Goal: Book appointment/travel/reservation

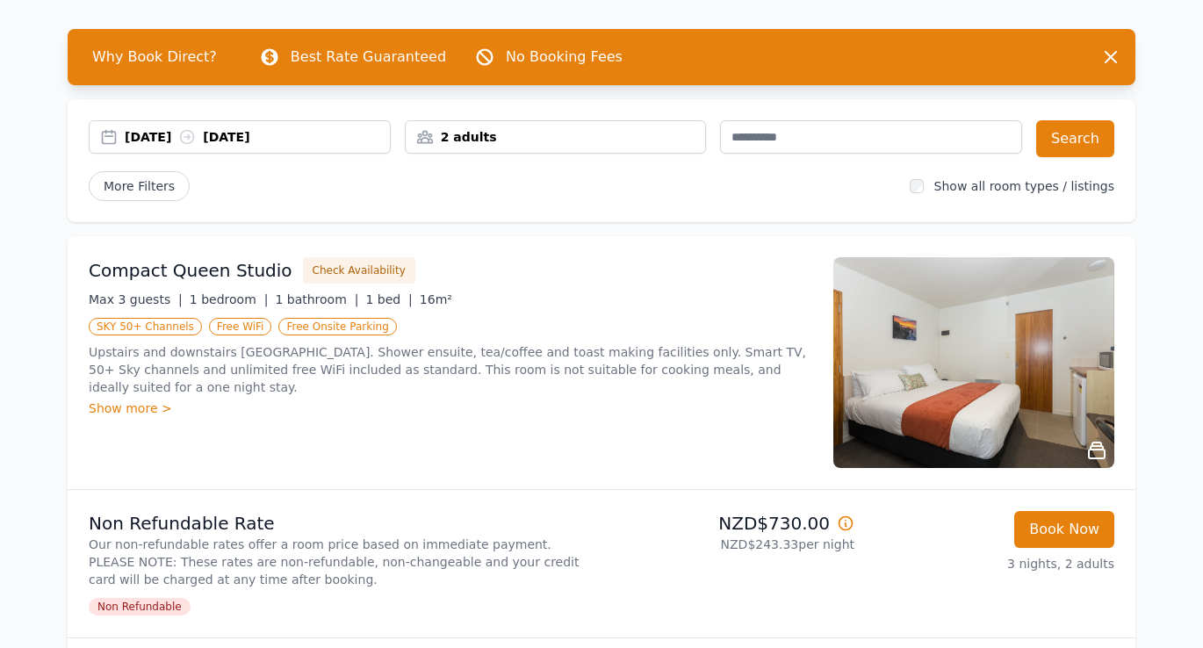
scroll to position [63, 0]
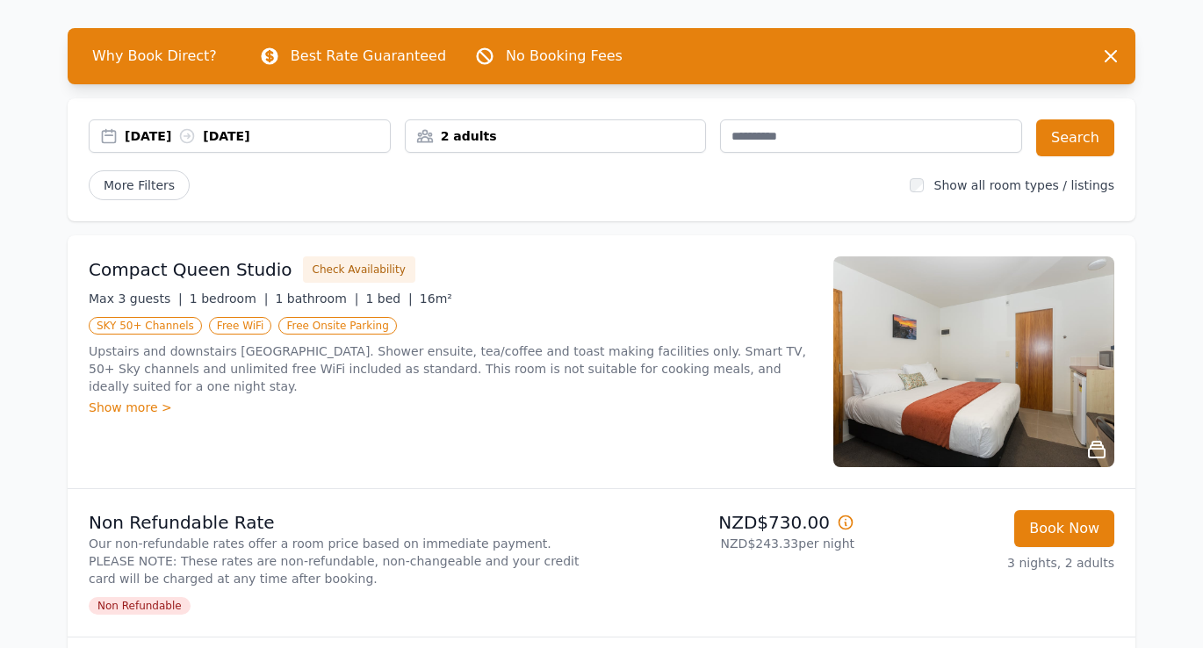
click at [137, 399] on div "Show more >" at bounding box center [450, 408] width 723 height 18
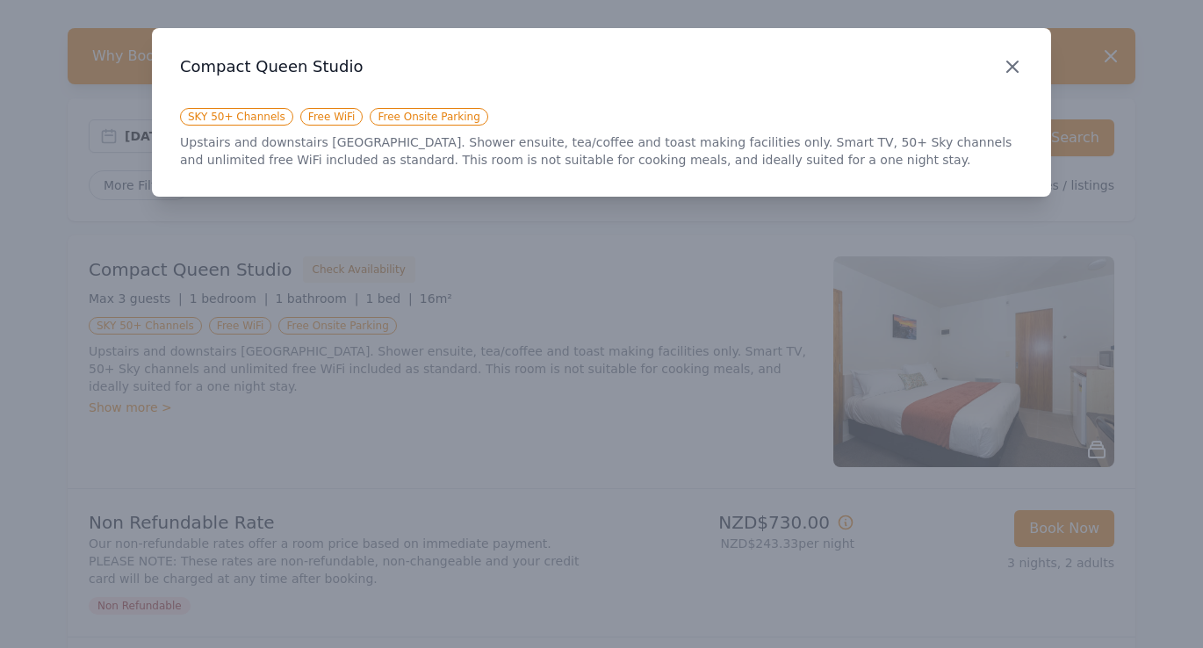
click at [1008, 61] on icon "button" at bounding box center [1012, 66] width 21 height 21
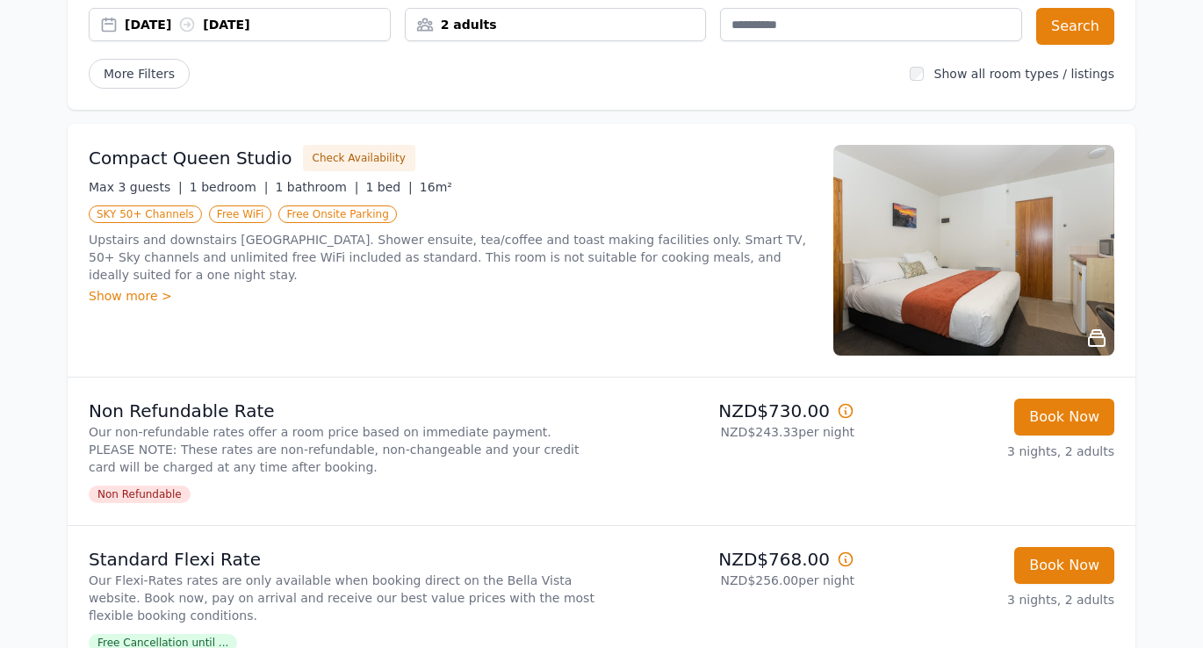
scroll to position [0, 0]
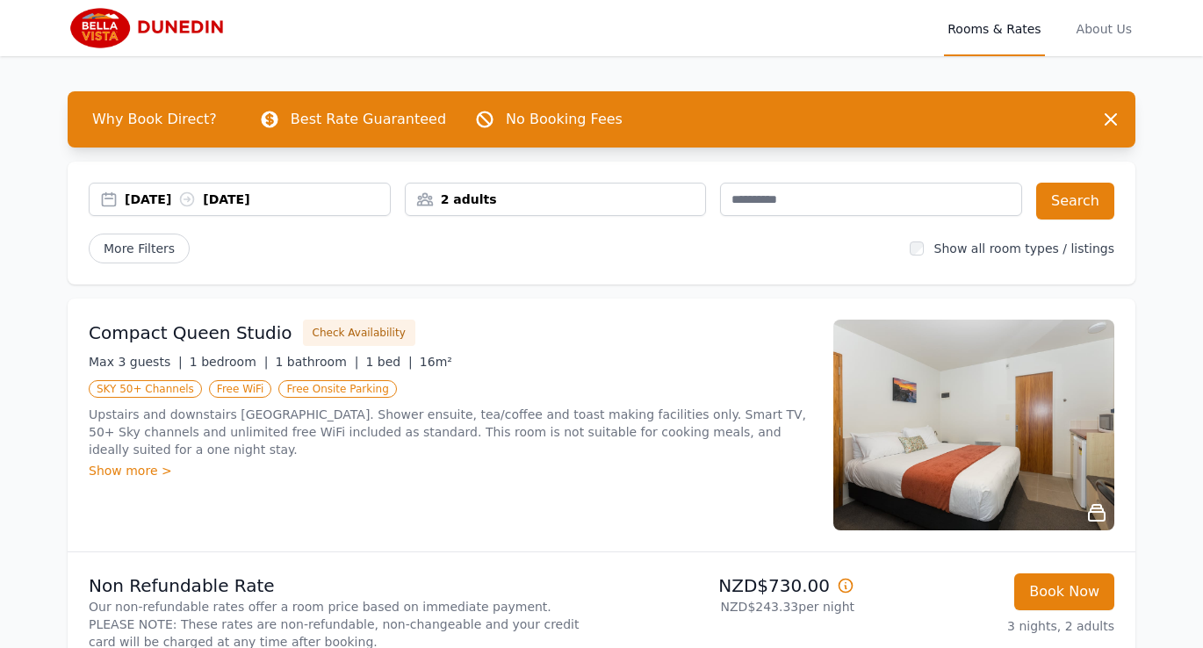
click at [982, 26] on span "Rooms & Rates" at bounding box center [994, 28] width 100 height 56
click at [1112, 30] on span "About Us" at bounding box center [1104, 28] width 62 height 56
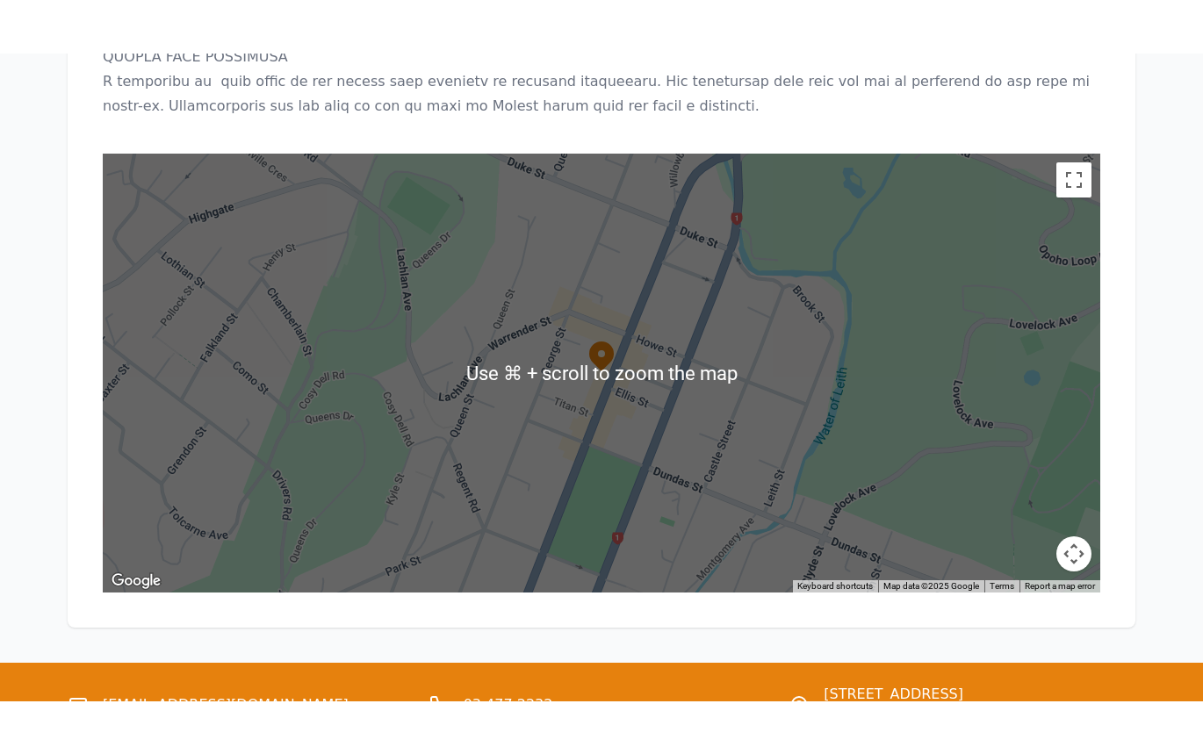
scroll to position [1952, 0]
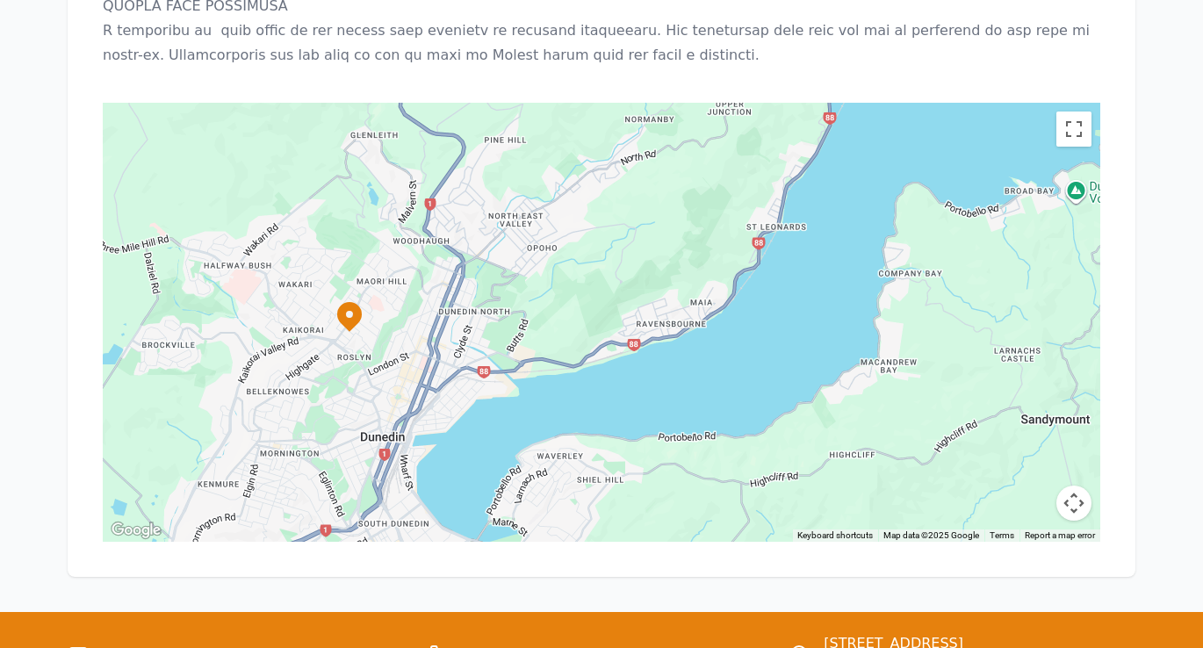
drag, startPoint x: 809, startPoint y: 224, endPoint x: 555, endPoint y: 234, distance: 254.0
click at [555, 234] on div at bounding box center [601, 322] width 997 height 439
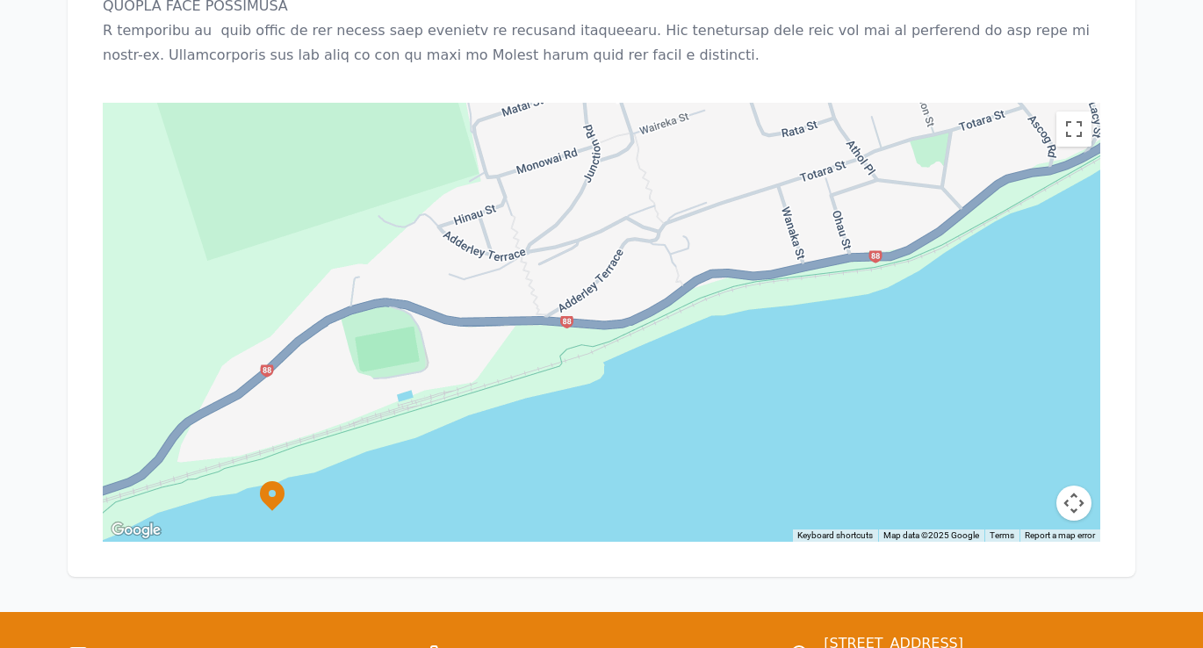
drag, startPoint x: 705, startPoint y: 279, endPoint x: 371, endPoint y: 471, distance: 385.4
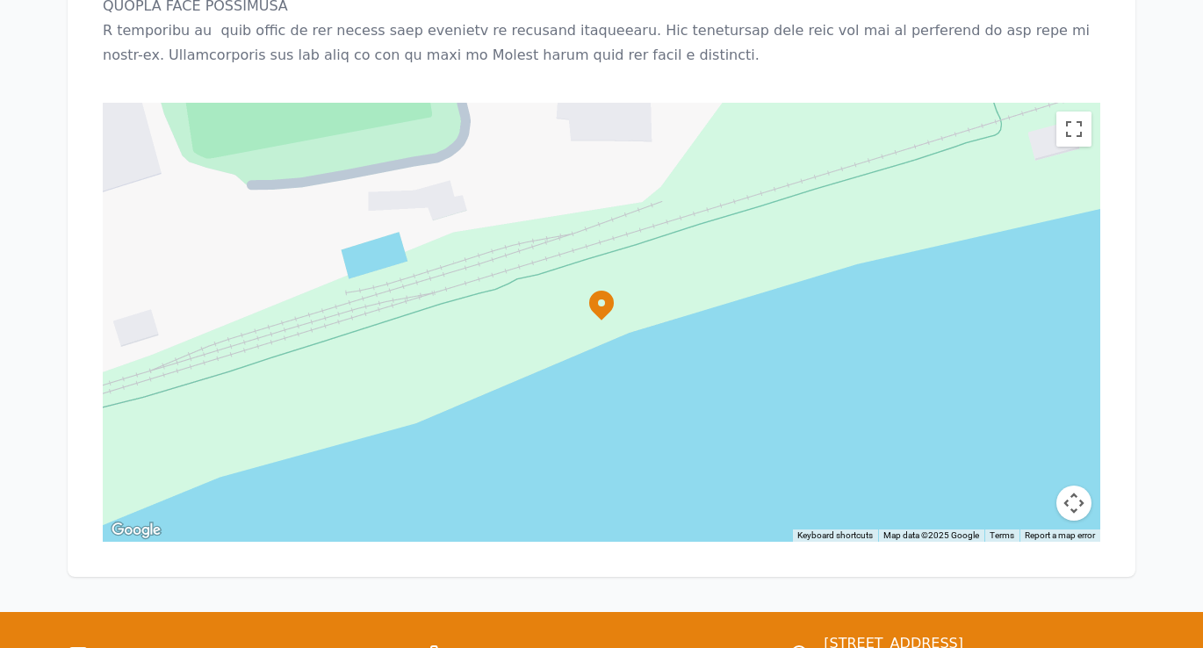
click at [1077, 486] on button "Map camera controls" at bounding box center [1073, 503] width 35 height 35
click at [1075, 112] on button "Toggle fullscreen view" at bounding box center [1073, 129] width 35 height 35
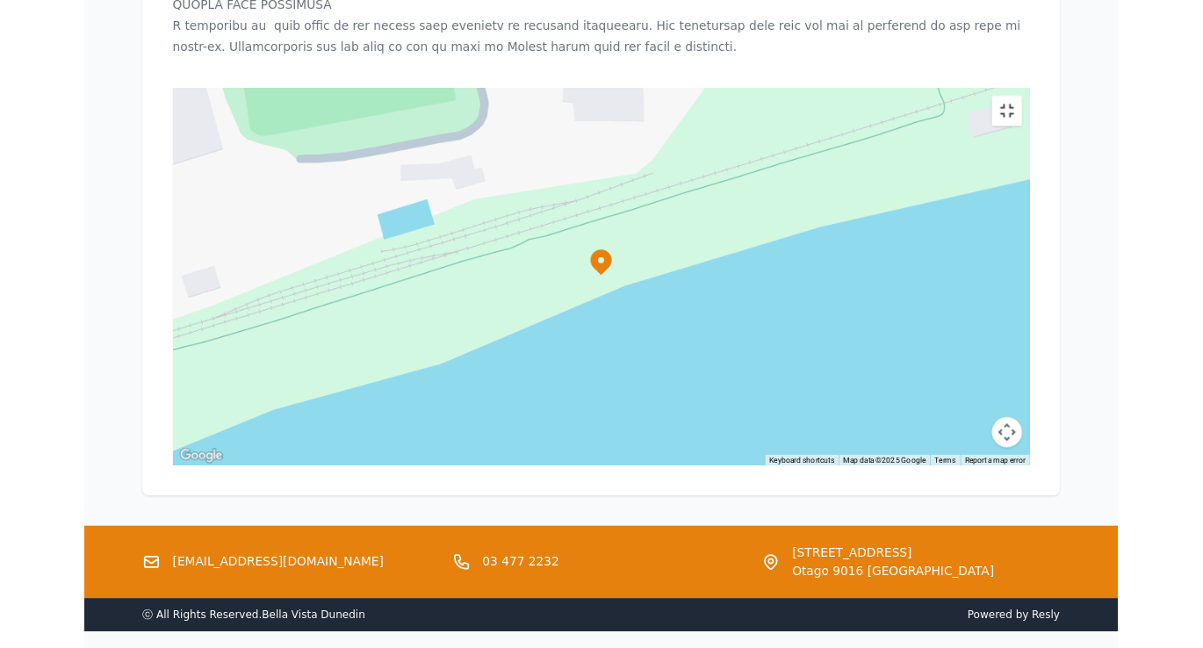
scroll to position [1932, 0]
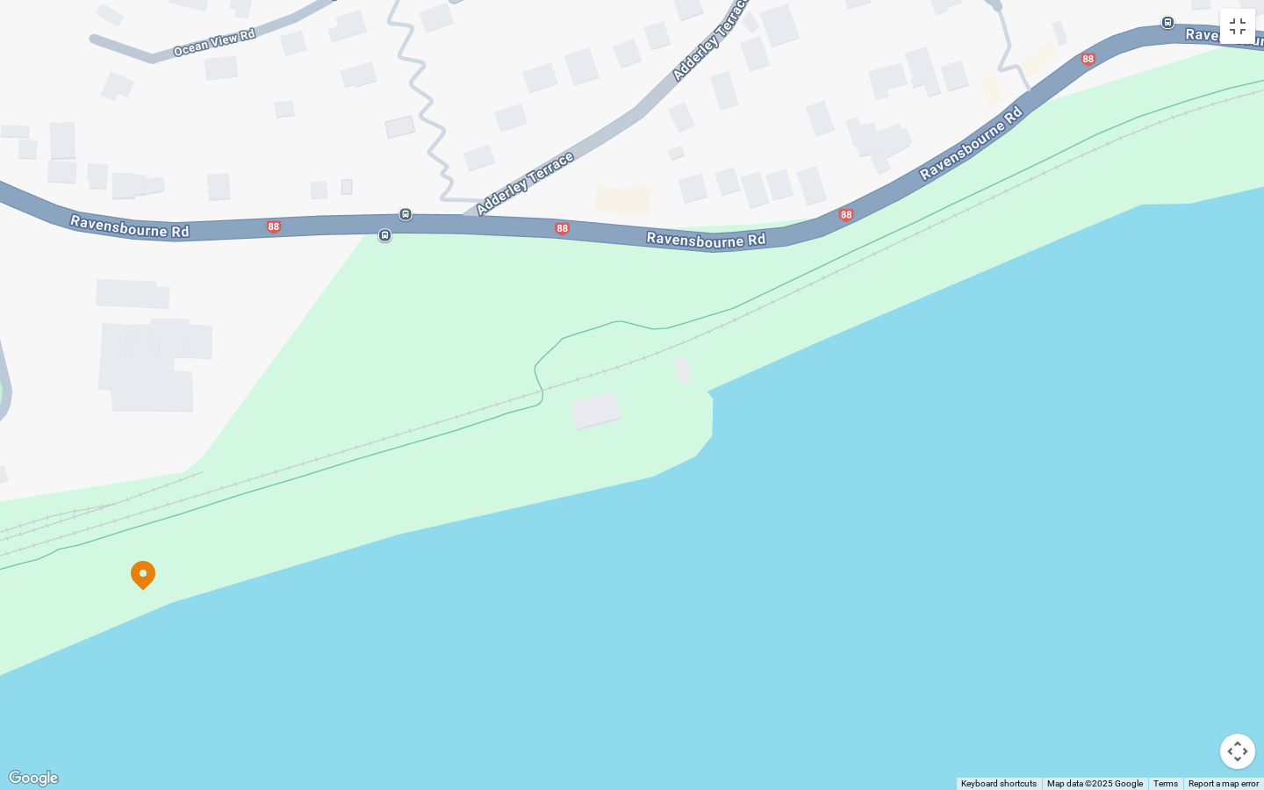
drag, startPoint x: 1058, startPoint y: 247, endPoint x: 567, endPoint y: 444, distance: 529.0
click at [567, 444] on div at bounding box center [632, 395] width 1264 height 790
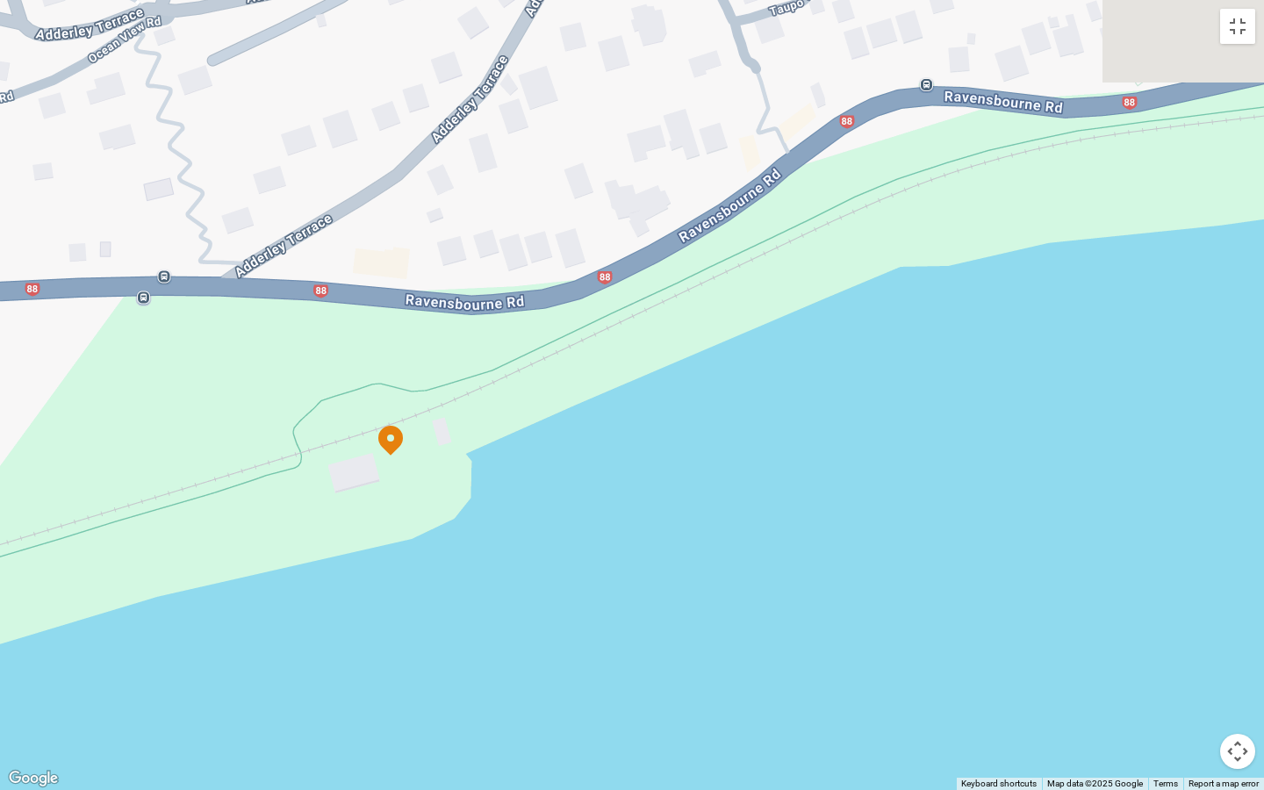
drag, startPoint x: 978, startPoint y: 253, endPoint x: 594, endPoint y: 354, distance: 396.7
click at [601, 354] on div at bounding box center [632, 395] width 1264 height 790
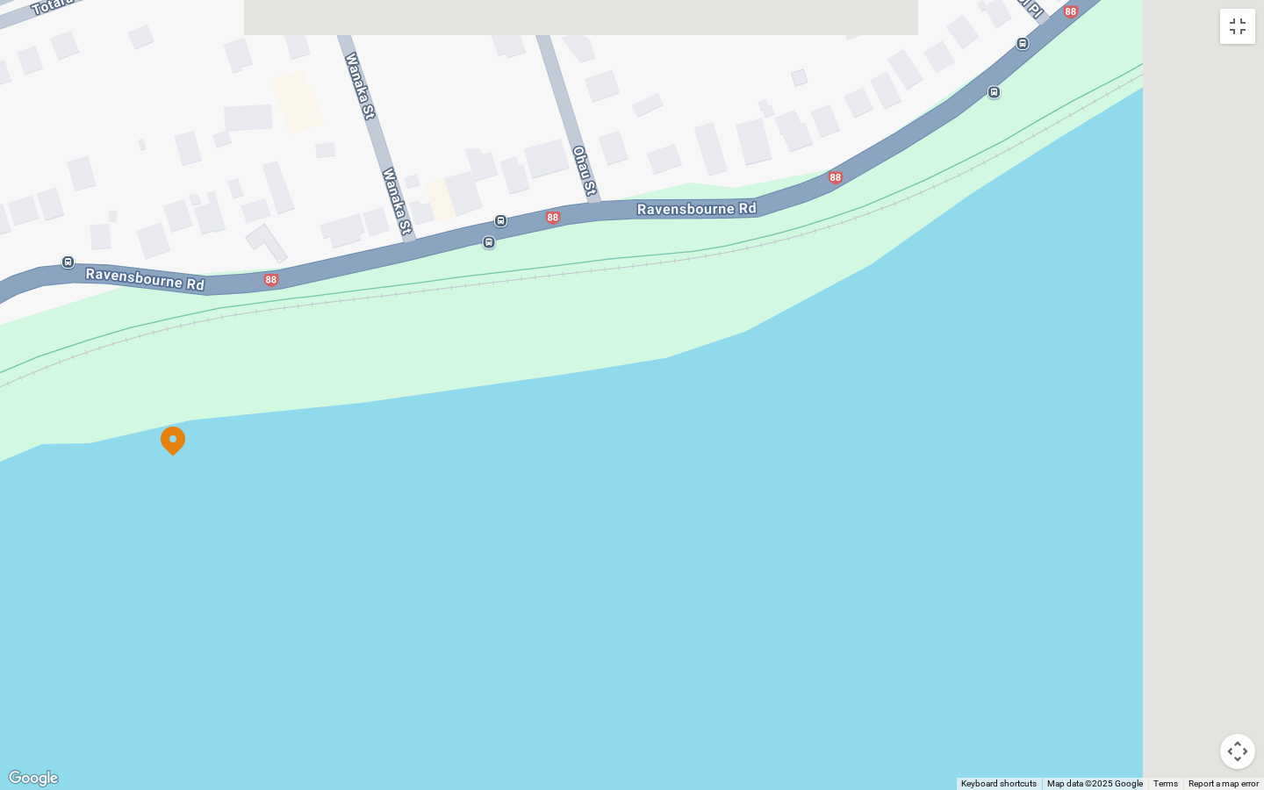
drag, startPoint x: 946, startPoint y: 283, endPoint x: 438, endPoint y: 355, distance: 512.5
click at [462, 351] on div at bounding box center [632, 395] width 1264 height 790
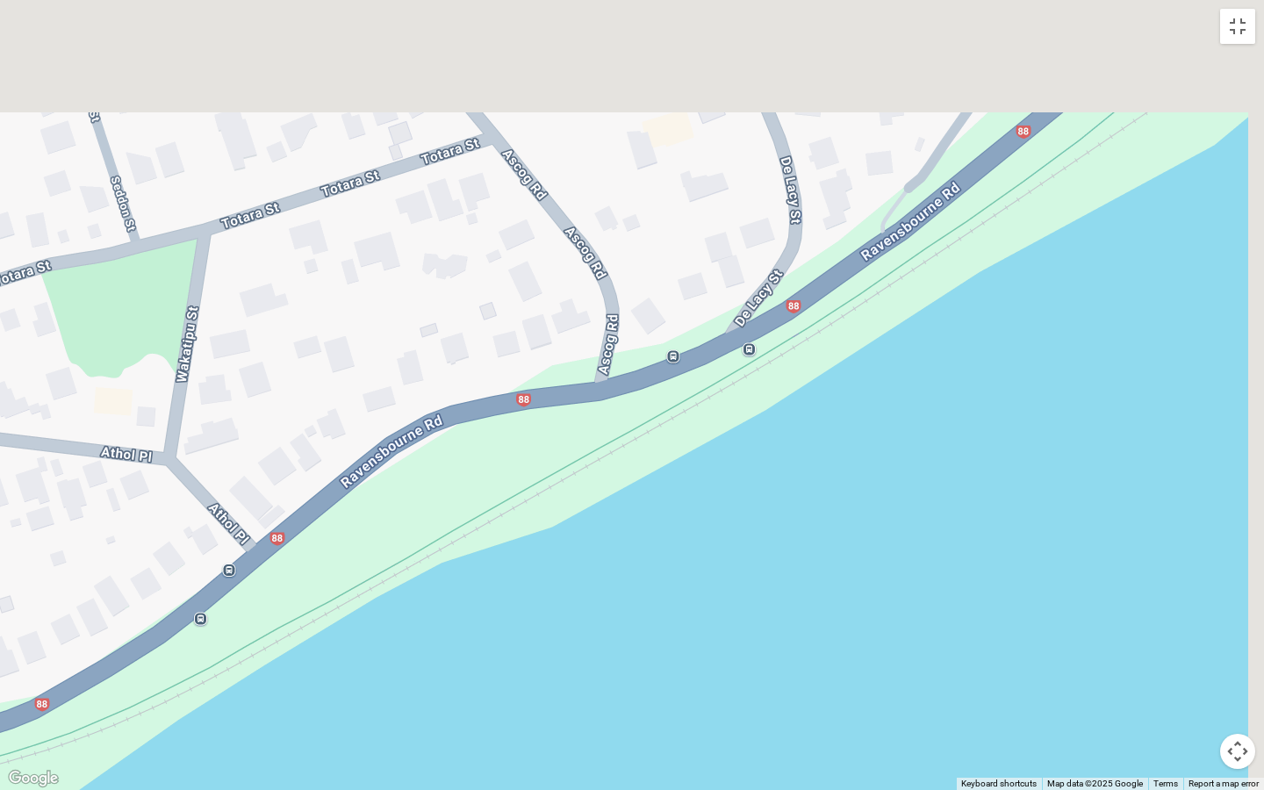
drag, startPoint x: 599, startPoint y: 143, endPoint x: 492, endPoint y: 622, distance: 491.2
click at [492, 622] on div at bounding box center [632, 395] width 1264 height 790
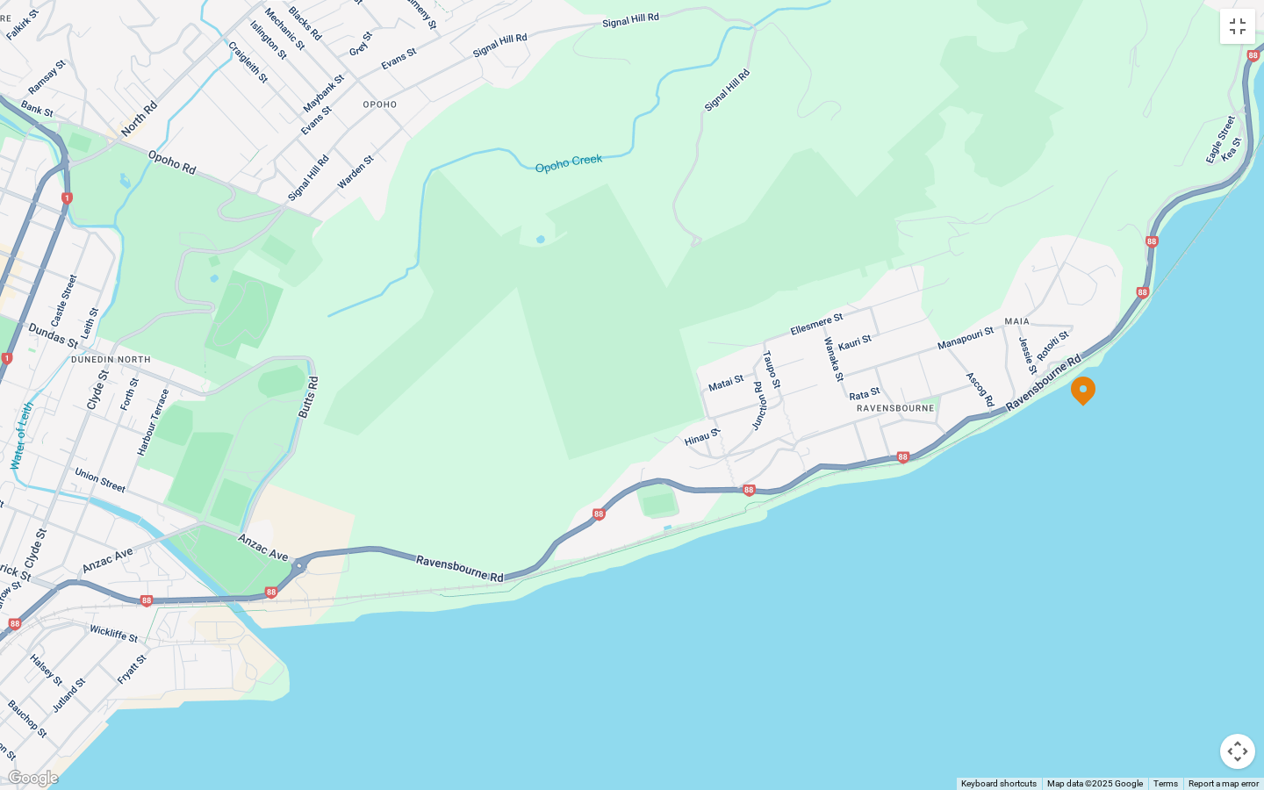
drag, startPoint x: 478, startPoint y: 386, endPoint x: 934, endPoint y: 399, distance: 455.9
click at [934, 399] on div at bounding box center [632, 395] width 1264 height 790
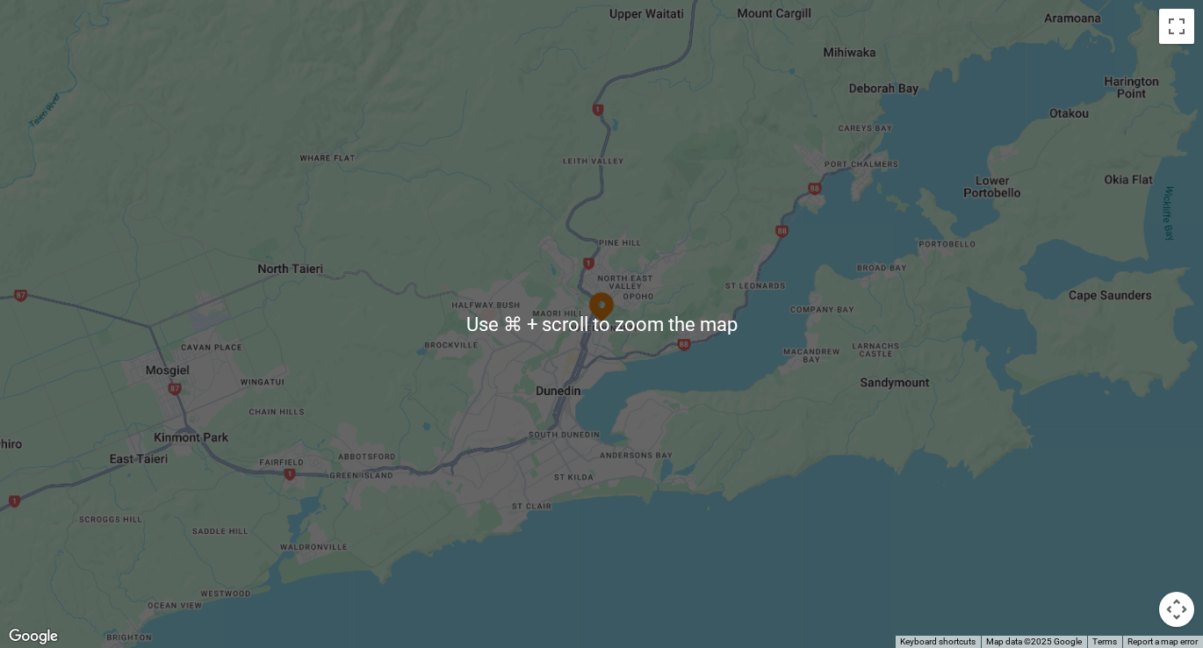
scroll to position [0, 0]
